Goal: Task Accomplishment & Management: Use online tool/utility

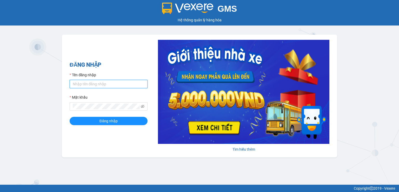
click at [121, 85] on input "Tên đăng nhập" at bounding box center [109, 84] width 78 height 8
type input "huyennt_td.saoviet"
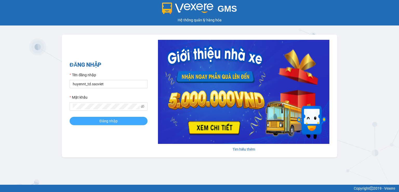
click at [90, 121] on button "Đăng nhập" at bounding box center [109, 121] width 78 height 8
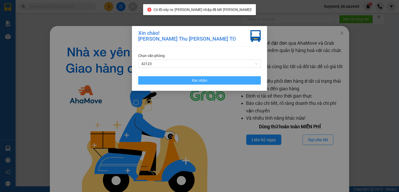
click at [211, 82] on button "Xác nhận" at bounding box center [199, 80] width 123 height 8
